Goal: Transaction & Acquisition: Book appointment/travel/reservation

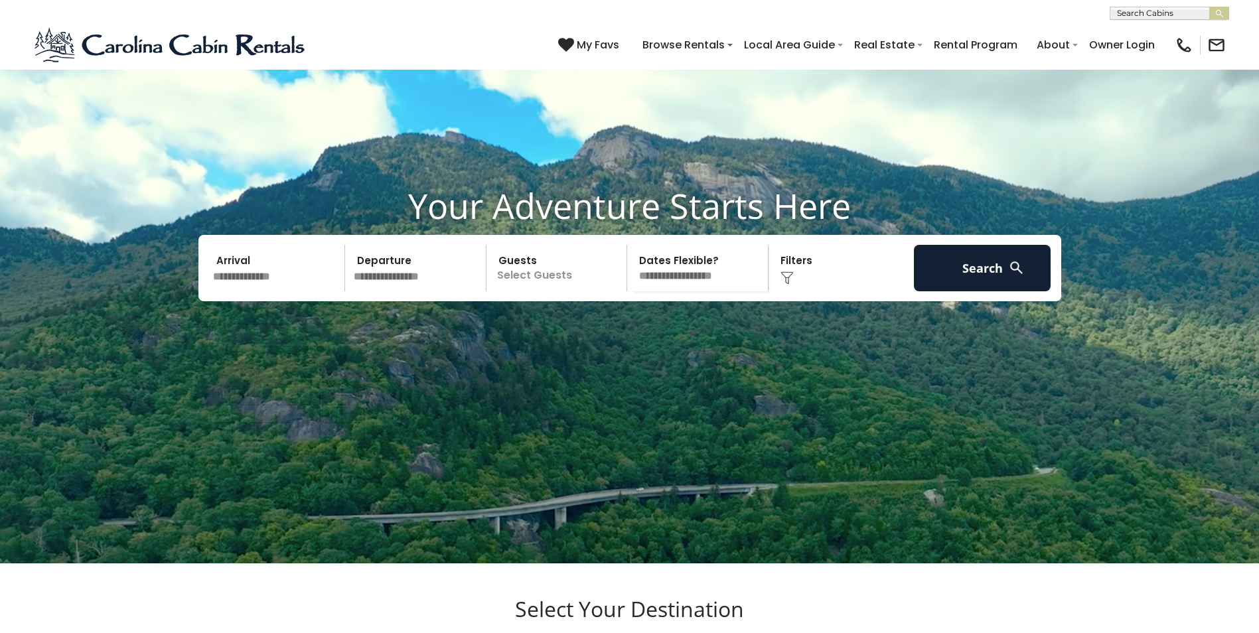
click at [261, 291] on input "text" at bounding box center [276, 268] width 137 height 46
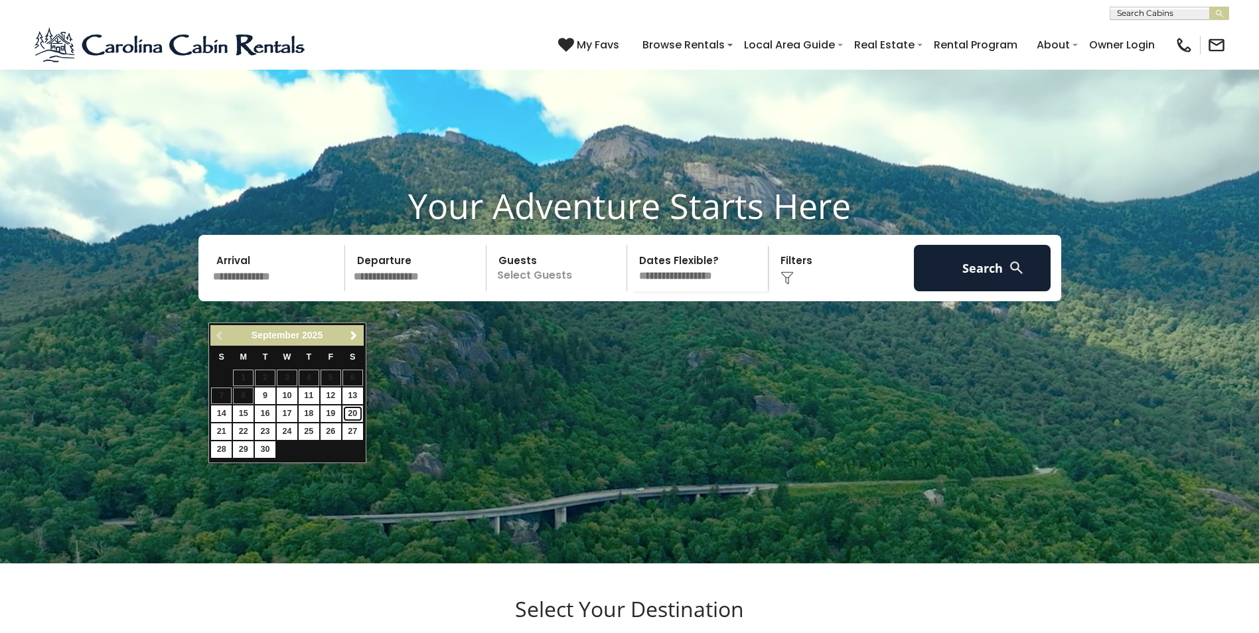
click at [351, 413] on link "20" at bounding box center [352, 413] width 21 height 17
type input "*******"
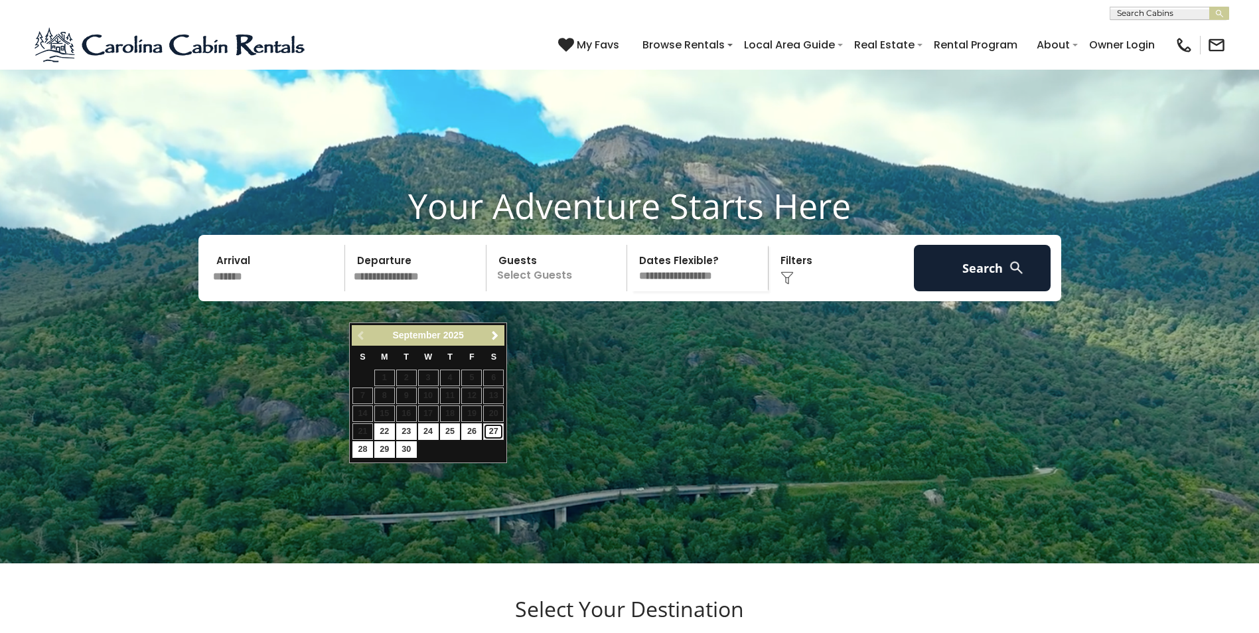
click at [492, 431] on link "27" at bounding box center [493, 431] width 21 height 17
type input "*******"
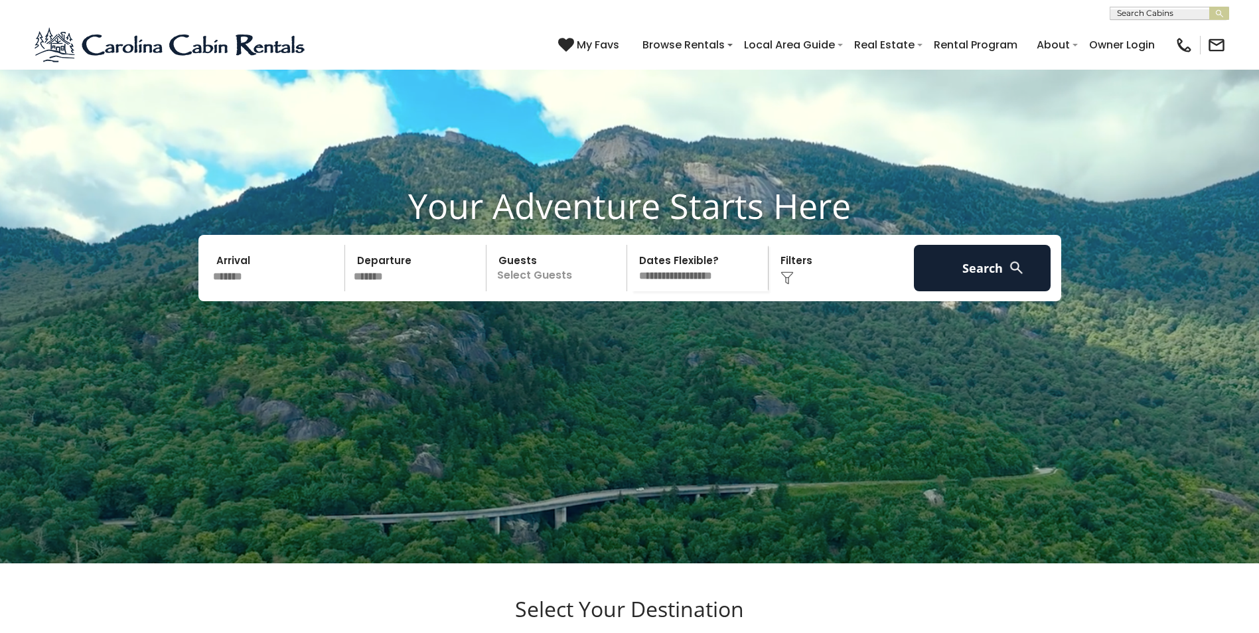
click at [544, 291] on p "Select Guests" at bounding box center [558, 268] width 137 height 46
click at [622, 328] on span "+" at bounding box center [622, 321] width 5 height 13
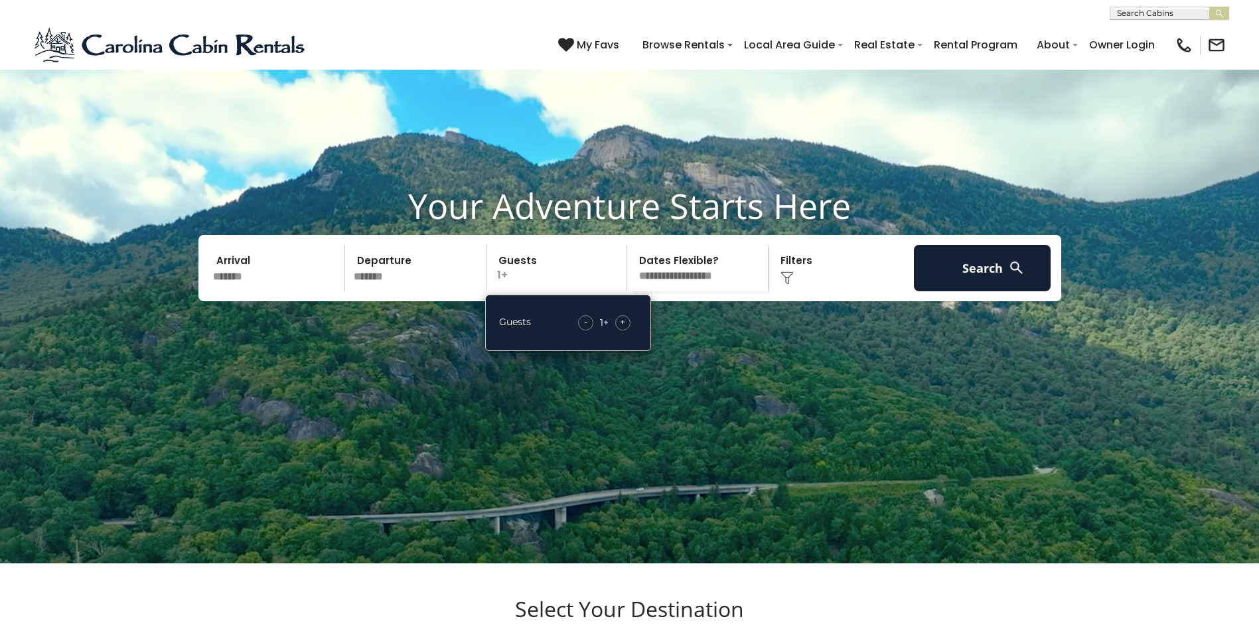
click at [622, 328] on span "+" at bounding box center [622, 321] width 5 height 13
click at [701, 291] on select "**********" at bounding box center [699, 268] width 137 height 46
select select "*"
click at [631, 276] on select "**********" at bounding box center [699, 268] width 137 height 46
click at [797, 291] on div "Click to Choose" at bounding box center [840, 268] width 137 height 46
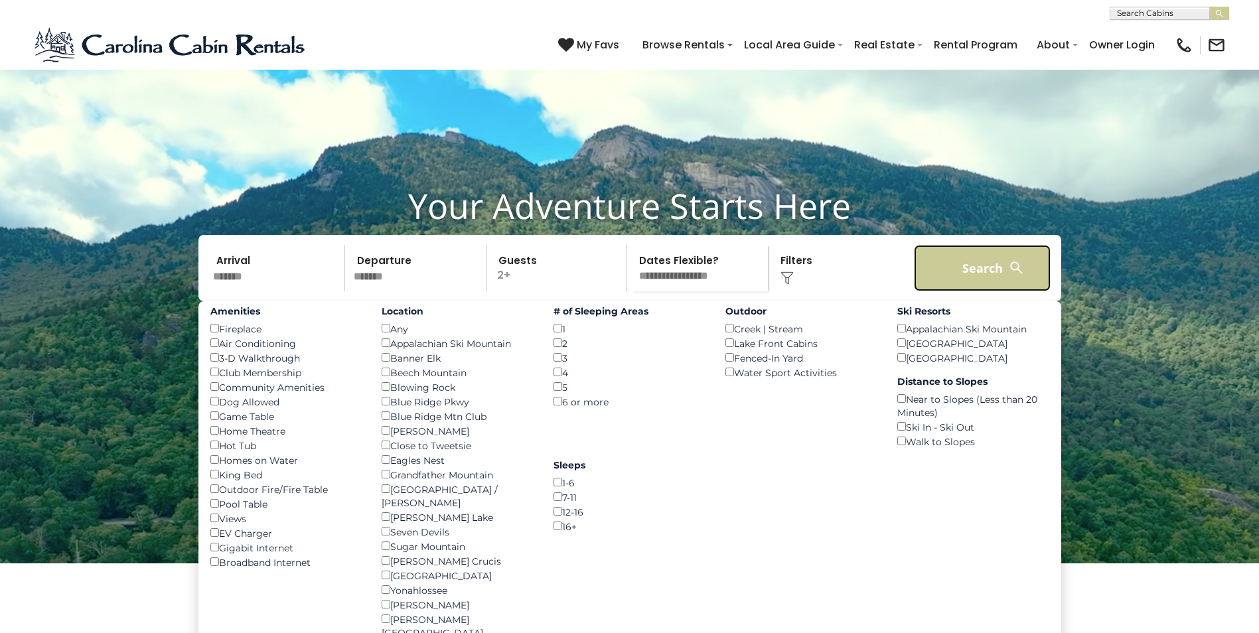
click at [966, 291] on button "Search" at bounding box center [982, 268] width 137 height 46
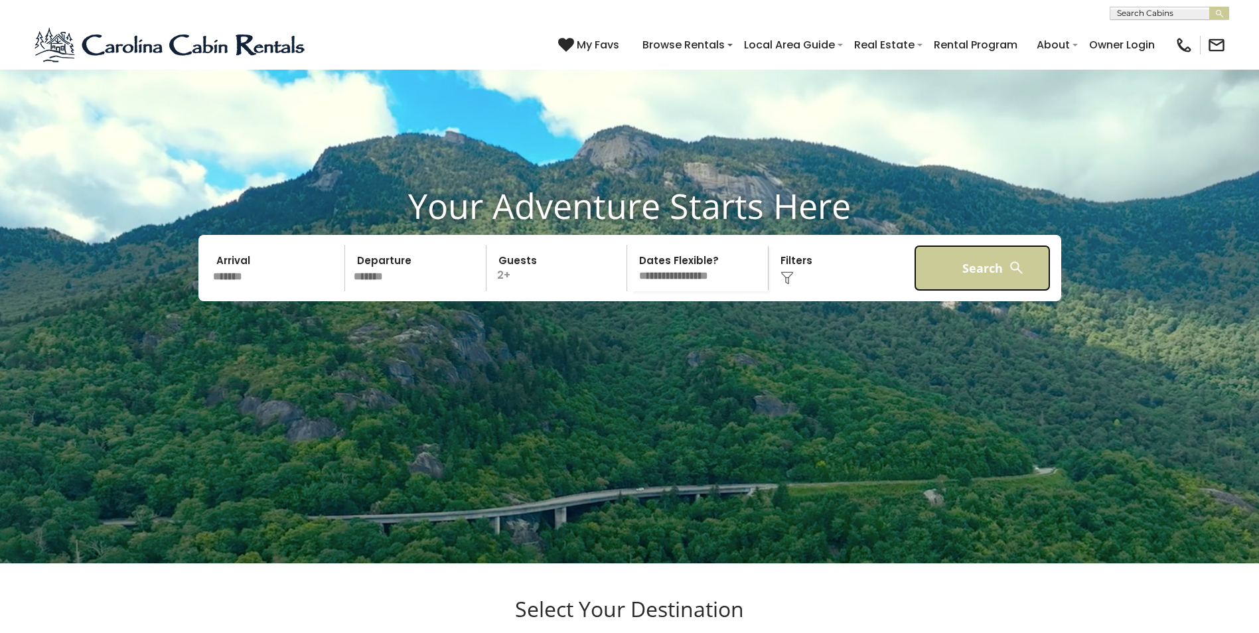
click at [966, 291] on button "Search" at bounding box center [982, 268] width 137 height 46
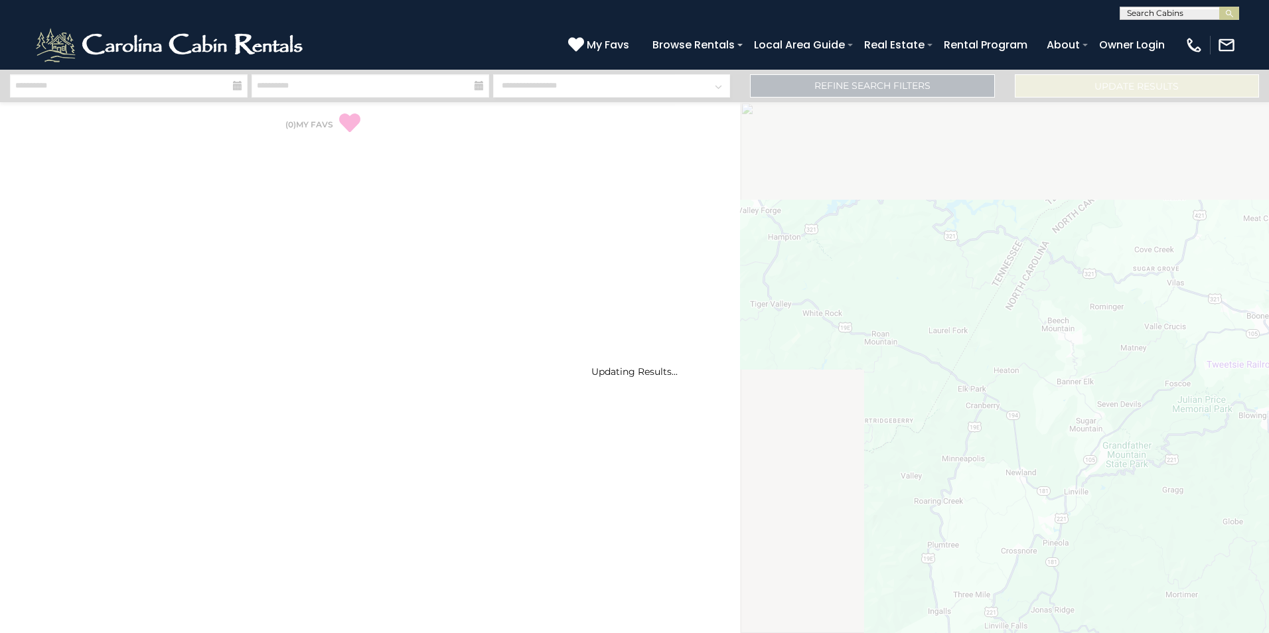
select select "*"
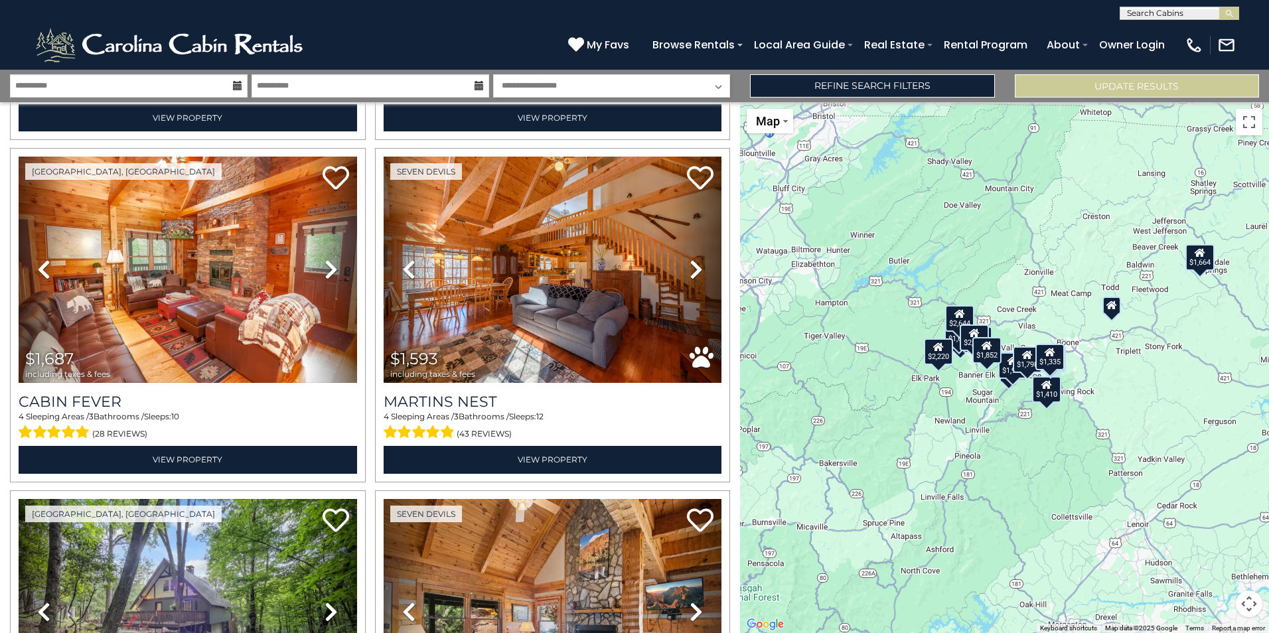
scroll to position [98, 0]
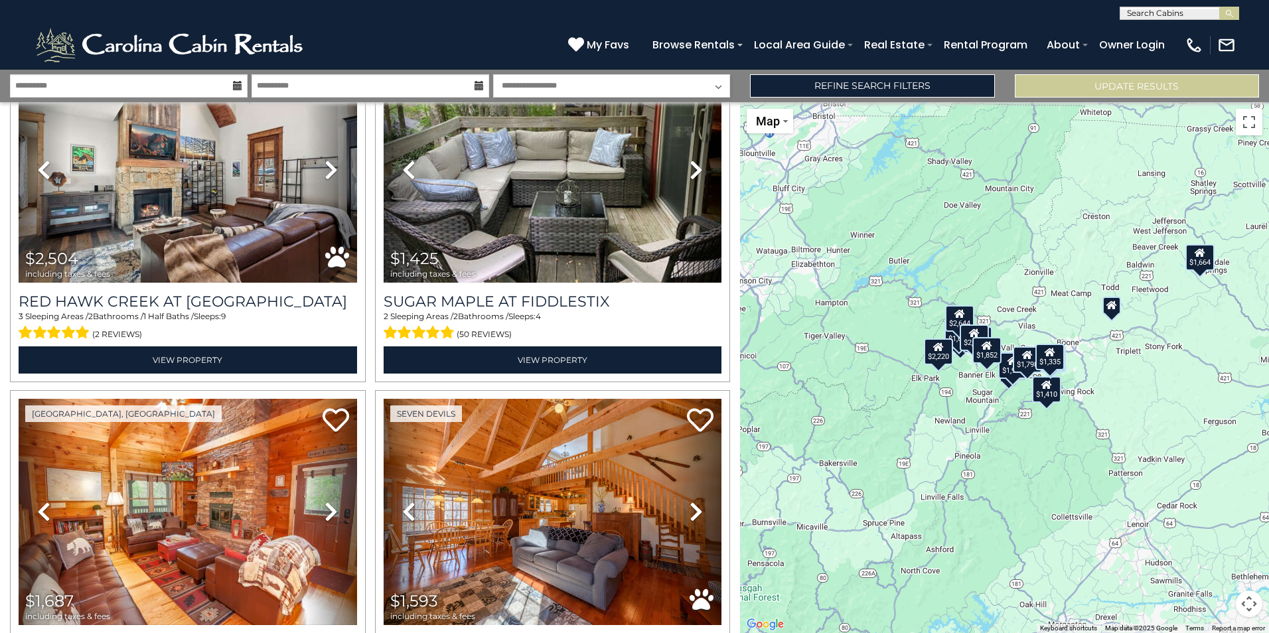
click at [721, 85] on select "**********" at bounding box center [612, 85] width 238 height 23
click at [823, 248] on div "$2,504 $1,425 $1,687 $1,593 $1,283 $1,915 $2,220 $2,173 $1,217 $1,852 $1,664 $1…" at bounding box center [1004, 367] width 529 height 531
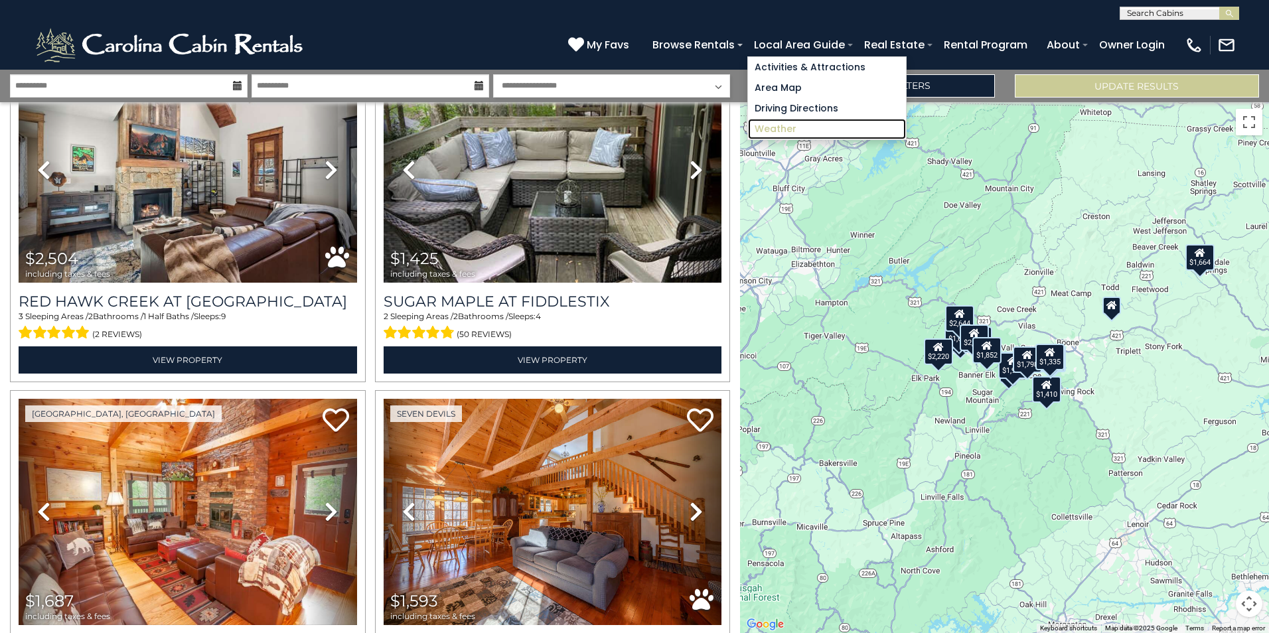
click at [786, 131] on link "Weather" at bounding box center [827, 129] width 158 height 21
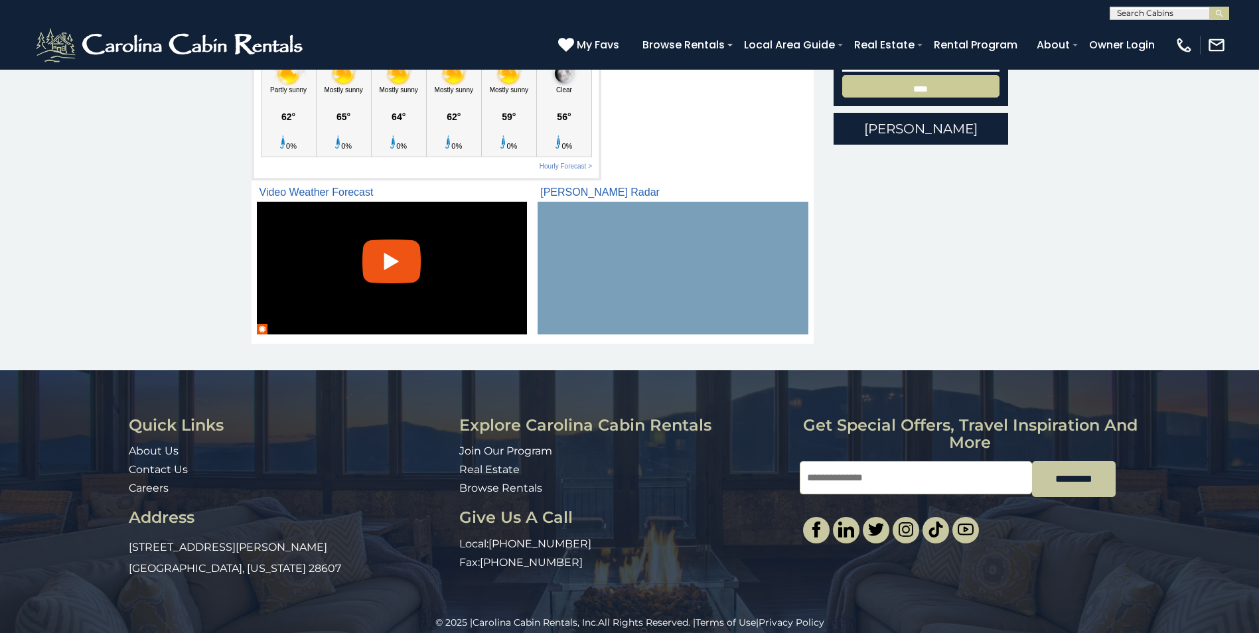
scroll to position [448, 0]
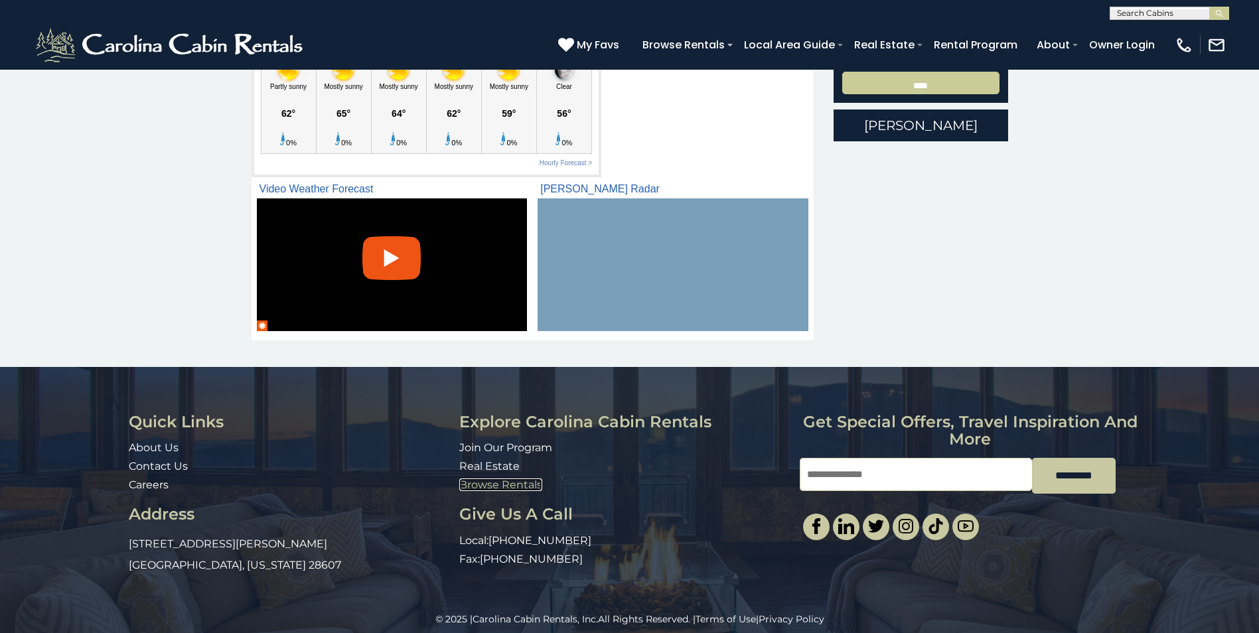
click at [514, 478] on link "Browse Rentals" at bounding box center [500, 484] width 83 height 13
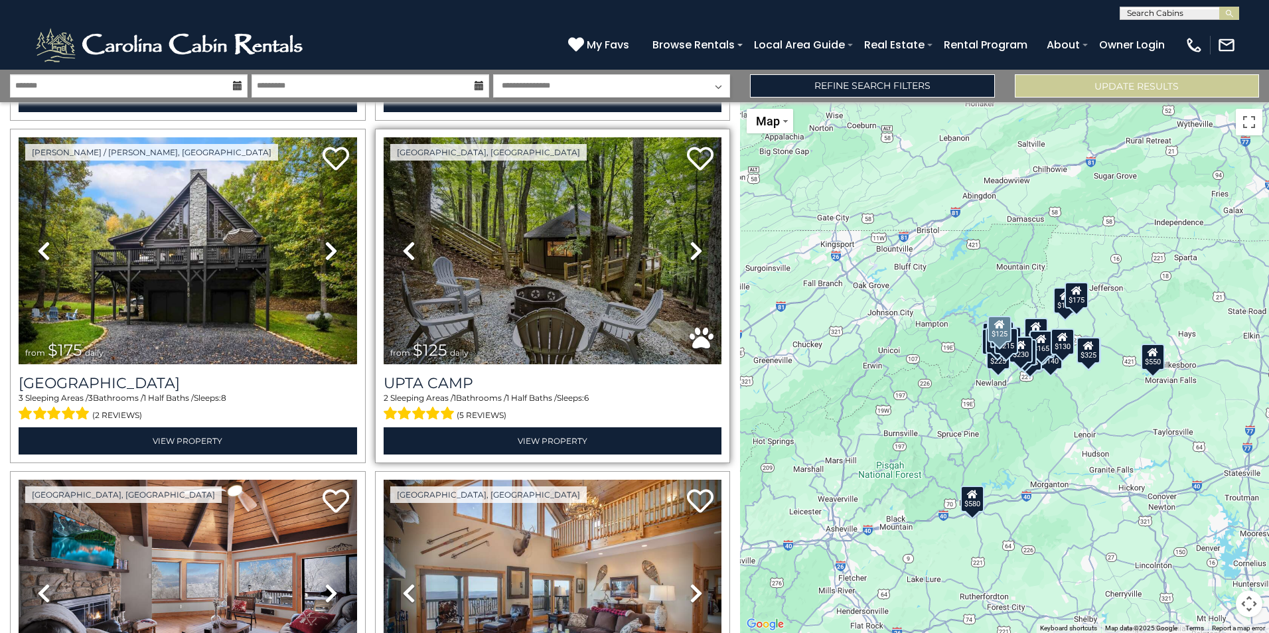
scroll to position [3782, 0]
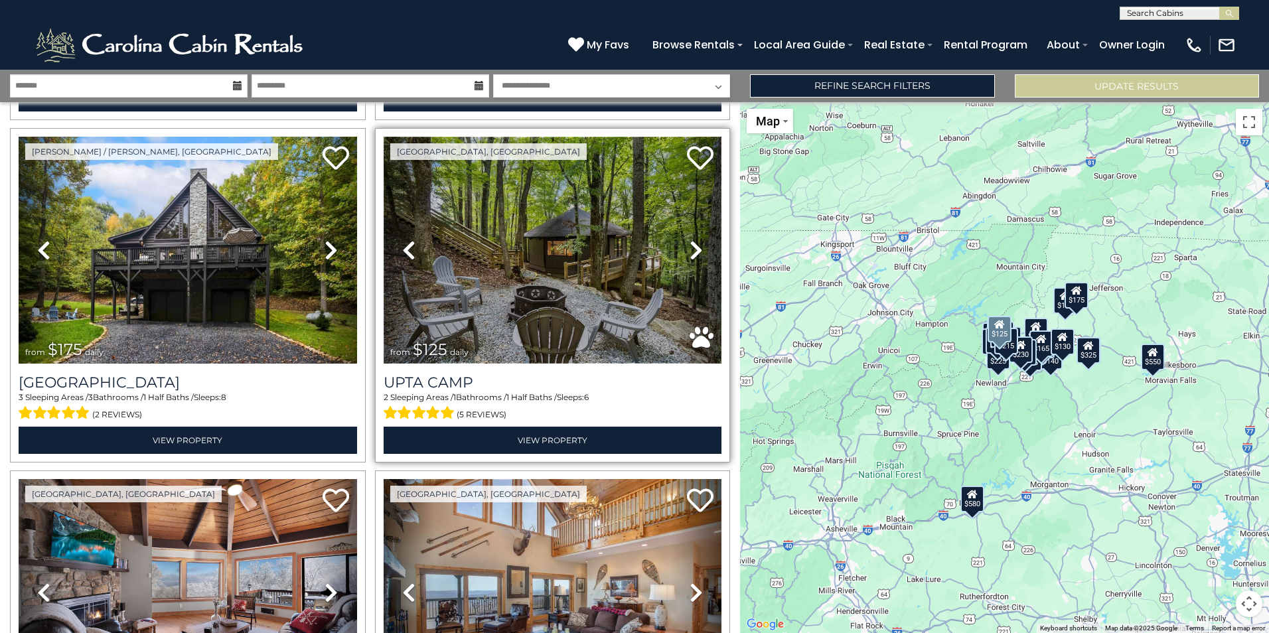
click at [524, 269] on img at bounding box center [553, 250] width 338 height 226
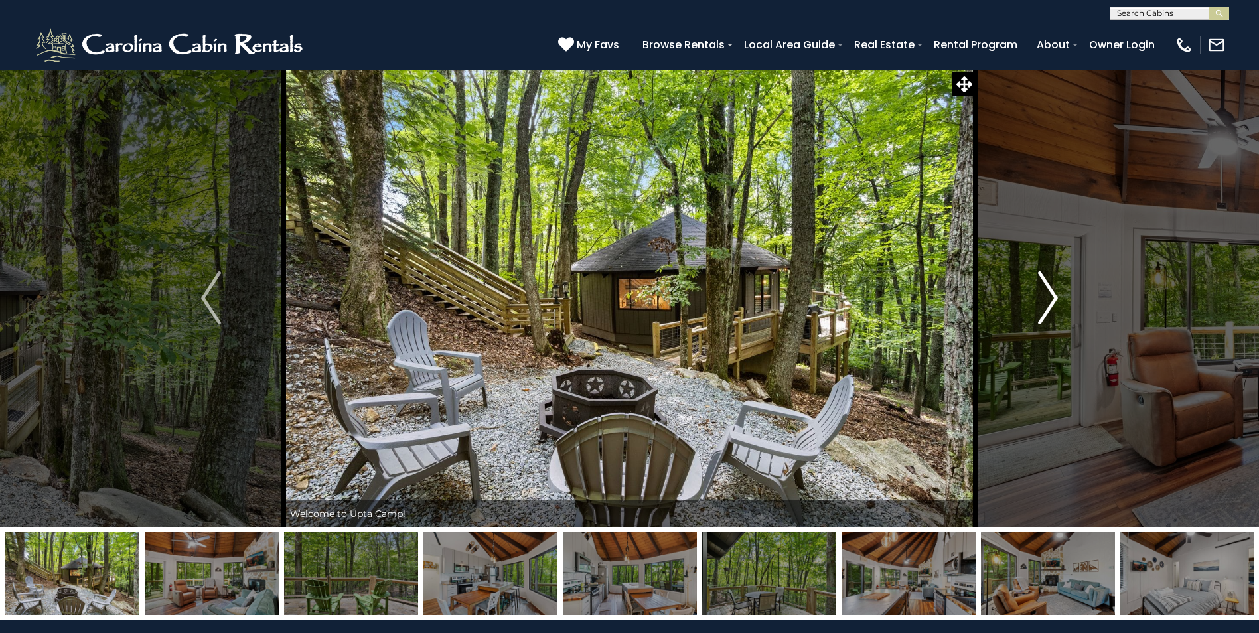
click at [1046, 299] on img "Next" at bounding box center [1048, 297] width 20 height 53
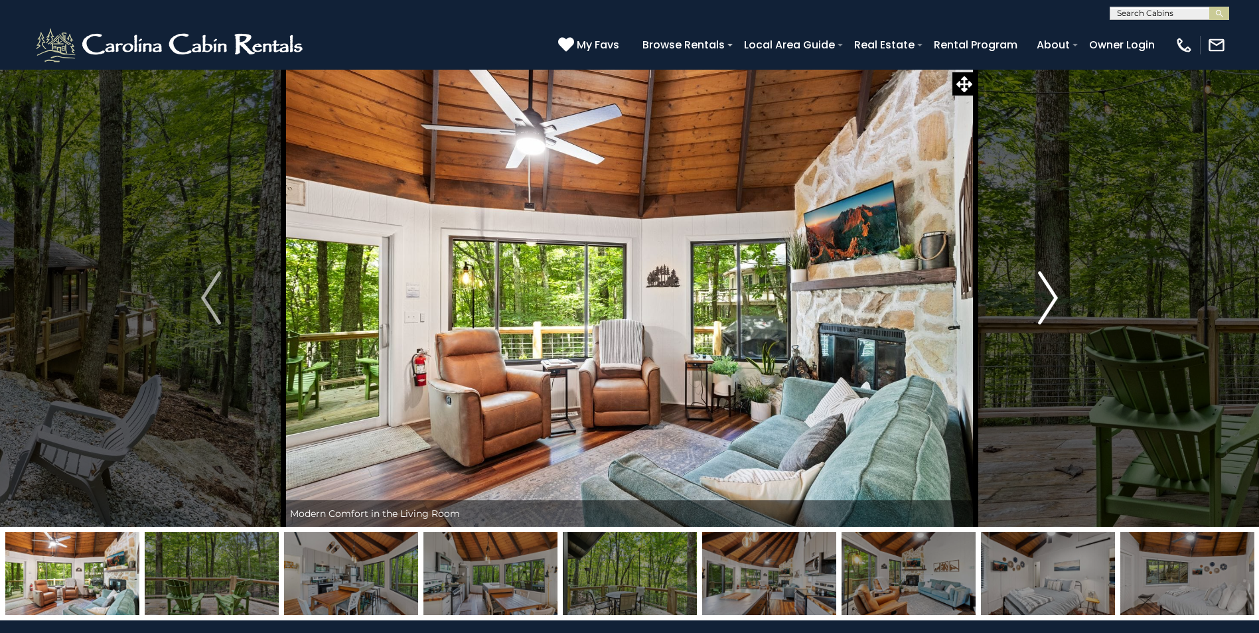
click at [1046, 299] on img "Next" at bounding box center [1048, 297] width 20 height 53
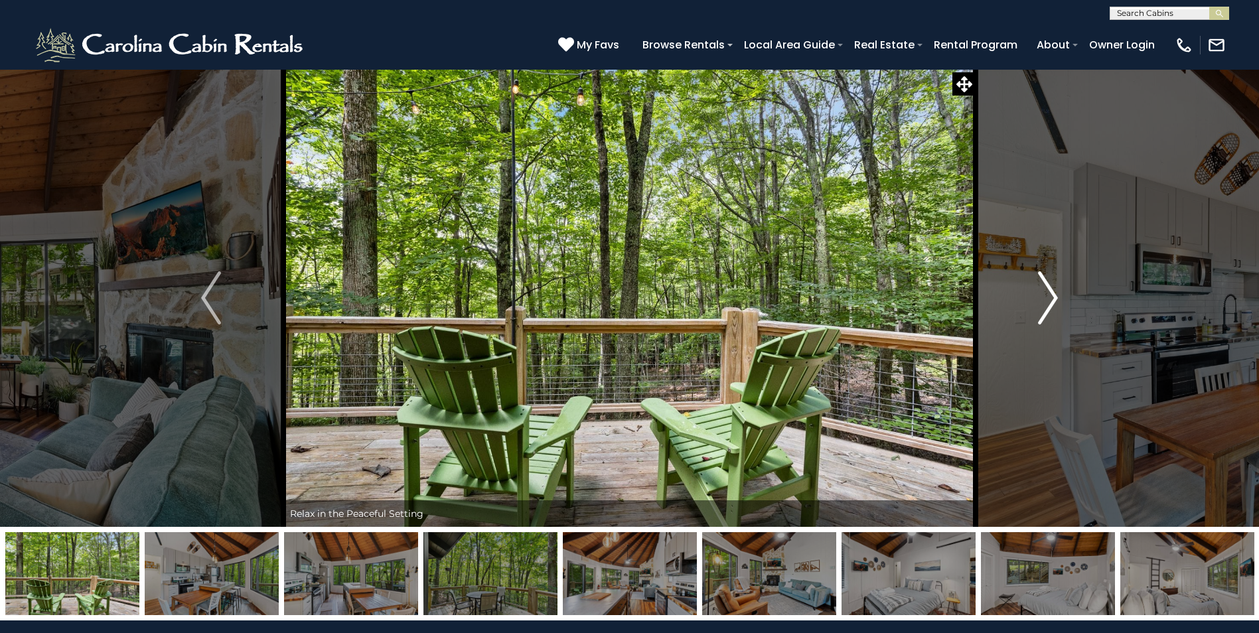
click at [1046, 299] on img "Next" at bounding box center [1048, 297] width 20 height 53
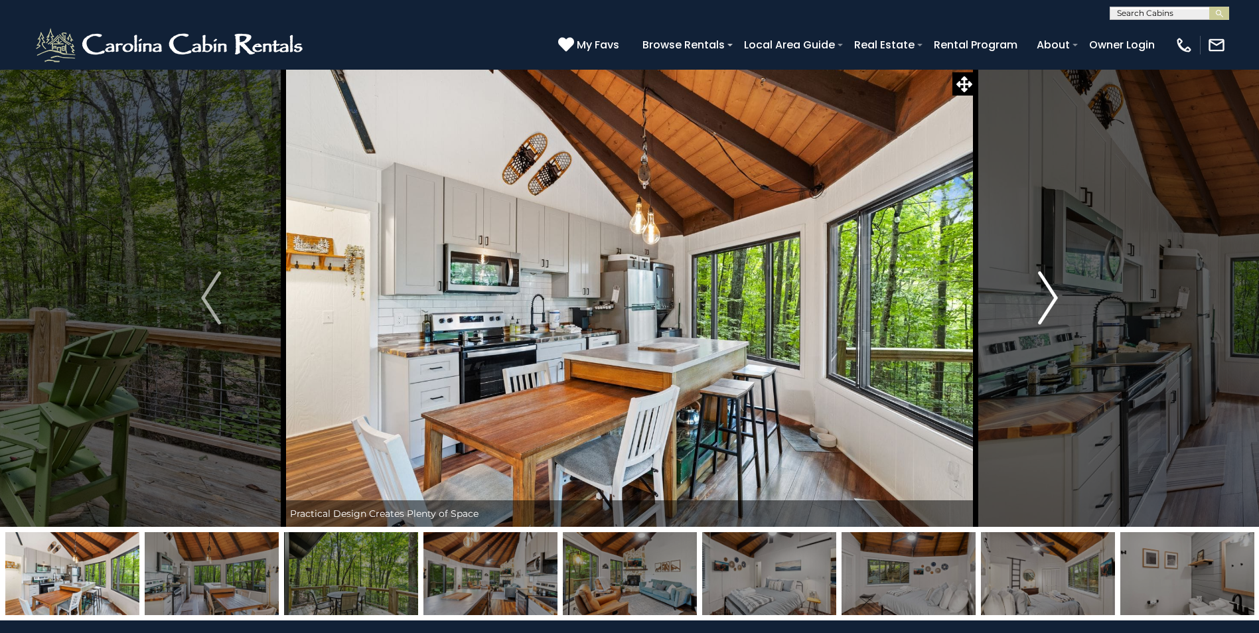
click at [1046, 299] on img "Next" at bounding box center [1048, 297] width 20 height 53
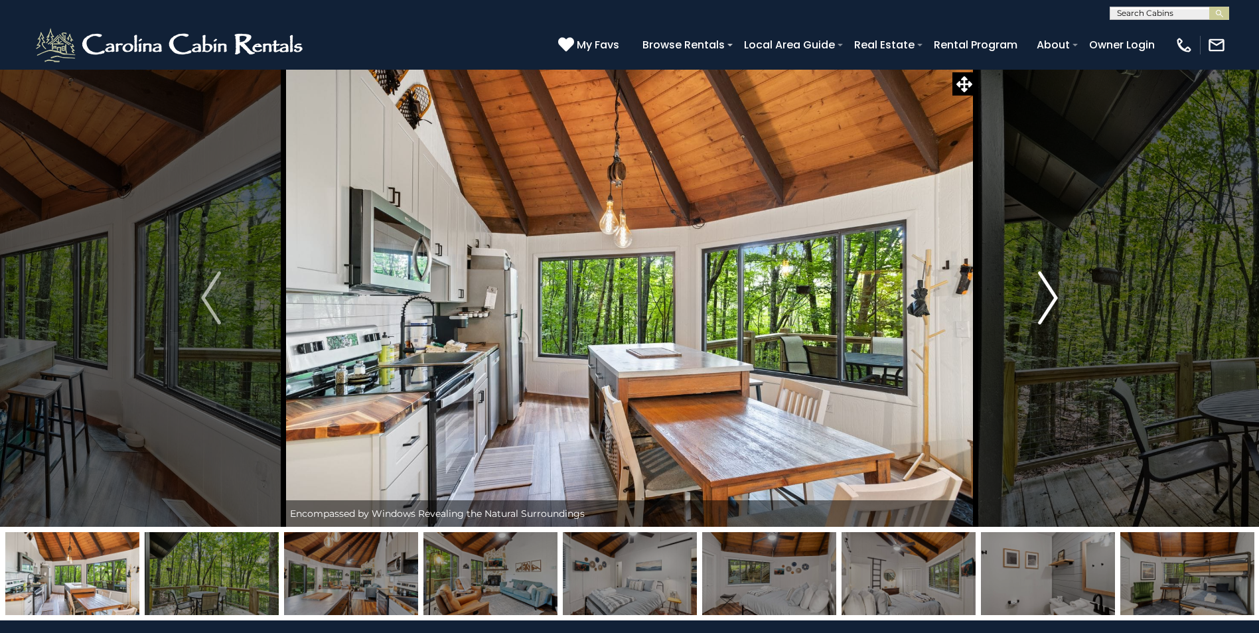
click at [1046, 299] on img "Next" at bounding box center [1048, 297] width 20 height 53
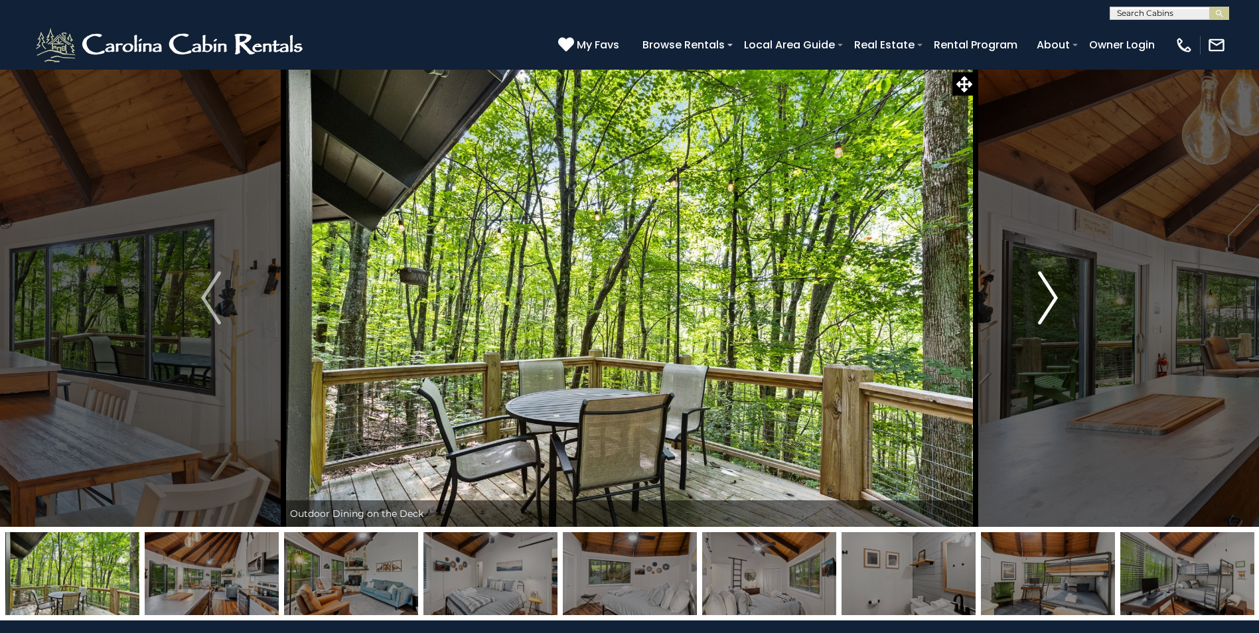
click at [1046, 299] on img "Next" at bounding box center [1048, 297] width 20 height 53
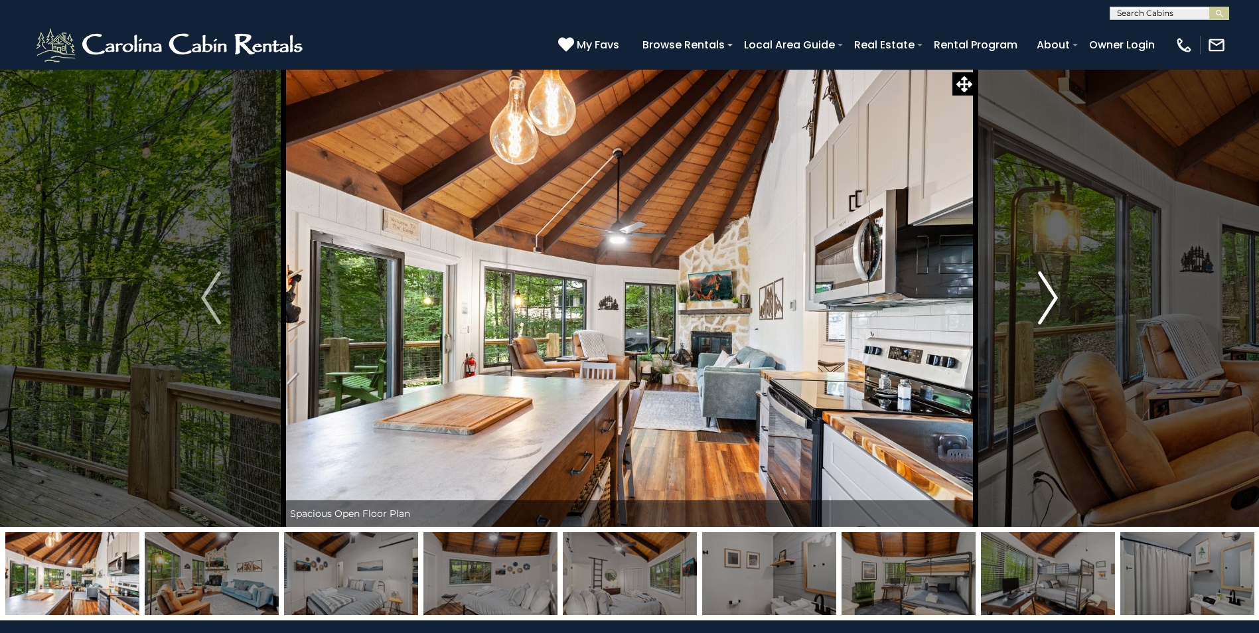
click at [1046, 299] on img "Next" at bounding box center [1048, 297] width 20 height 53
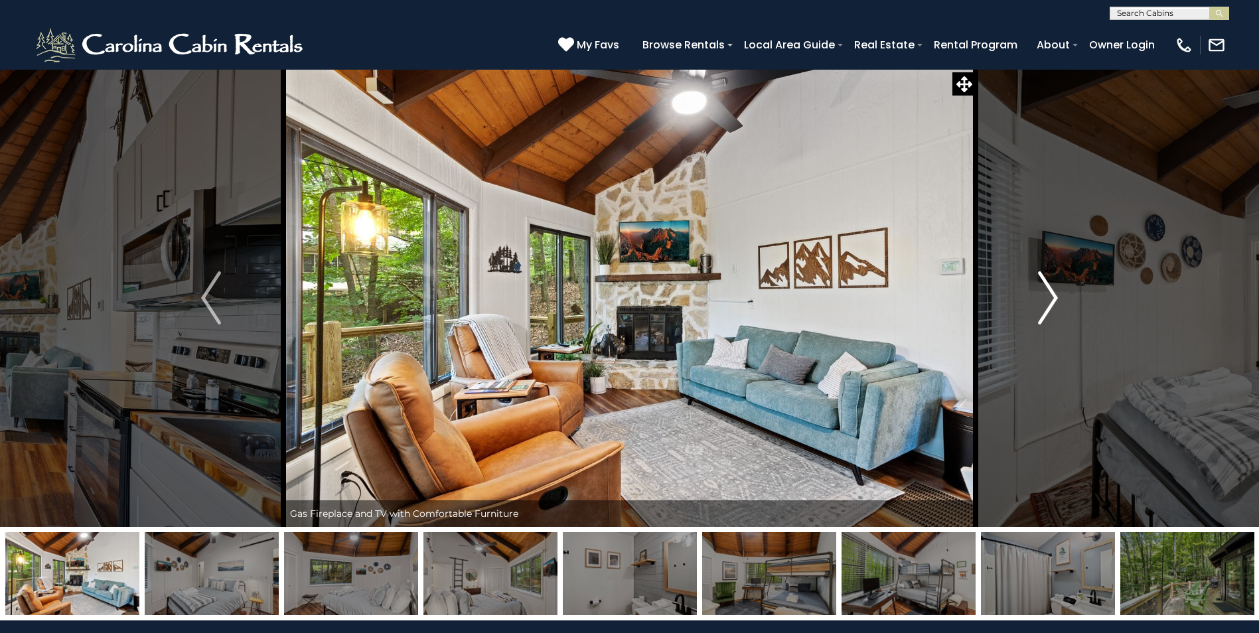
click at [1046, 299] on img "Next" at bounding box center [1048, 297] width 20 height 53
